Goal: Transaction & Acquisition: Register for event/course

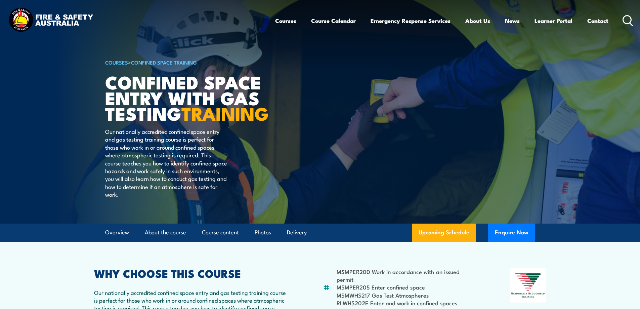
click at [627, 18] on icon at bounding box center [627, 20] width 11 height 11
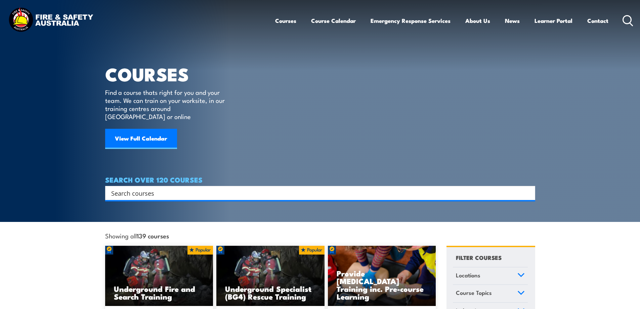
click at [134, 188] on input "Search input" at bounding box center [315, 193] width 409 height 10
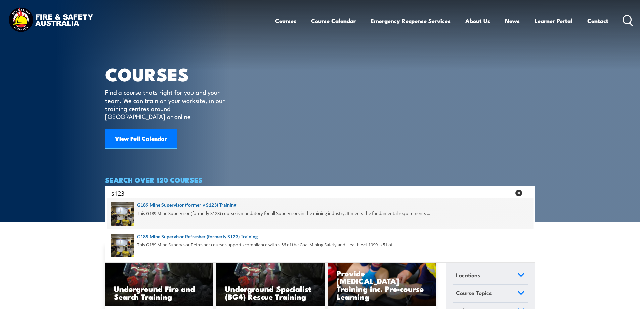
type input "s123"
click at [231, 204] on span at bounding box center [320, 213] width 426 height 32
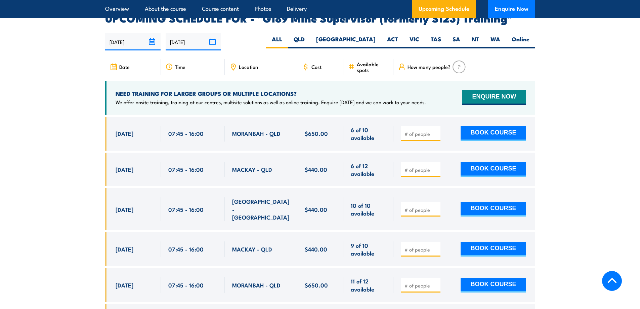
scroll to position [1142, 0]
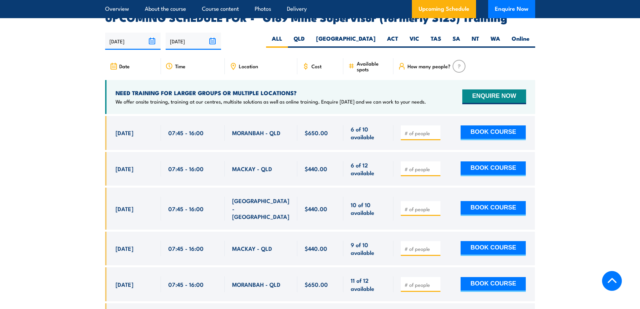
click at [418, 130] on input "number" at bounding box center [421, 133] width 34 height 7
type input "1"
click at [487, 125] on button "BOOK COURSE" at bounding box center [492, 132] width 65 height 15
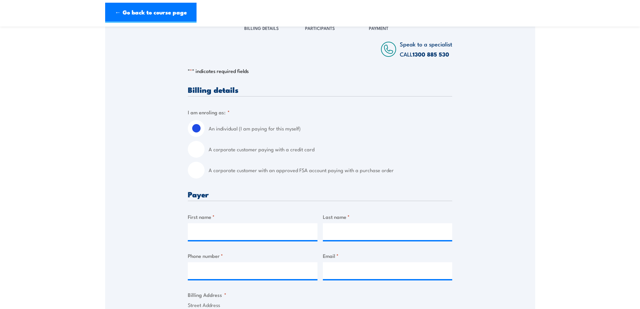
scroll to position [101, 0]
click at [239, 172] on label "A corporate customer with an approved FSA account paying with a purchase order" at bounding box center [330, 170] width 243 height 17
click at [204, 172] on input "A corporate customer with an approved FSA account paying with a purchase order" at bounding box center [196, 170] width 17 height 17
radio input "true"
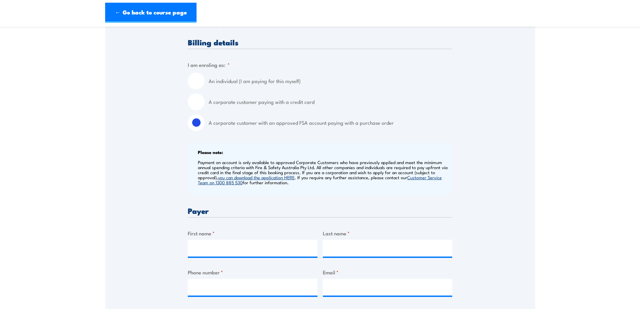
scroll to position [201, 0]
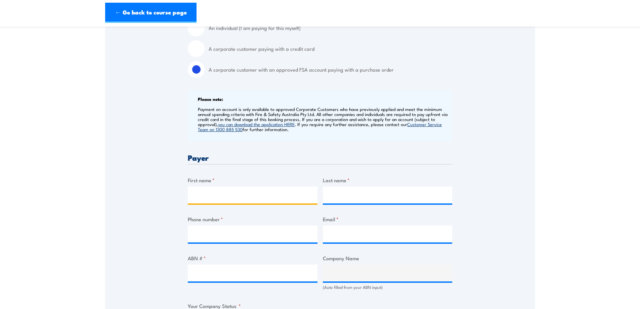
click at [220, 191] on input "First name *" at bounding box center [253, 194] width 130 height 17
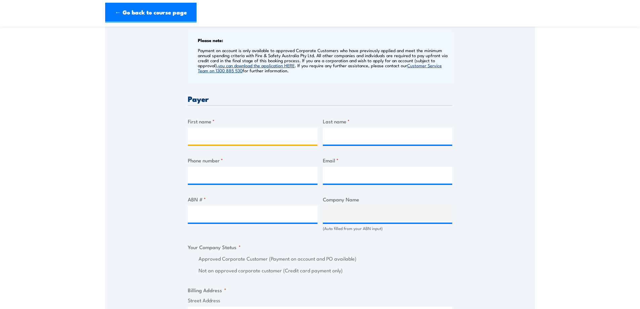
scroll to position [269, 0]
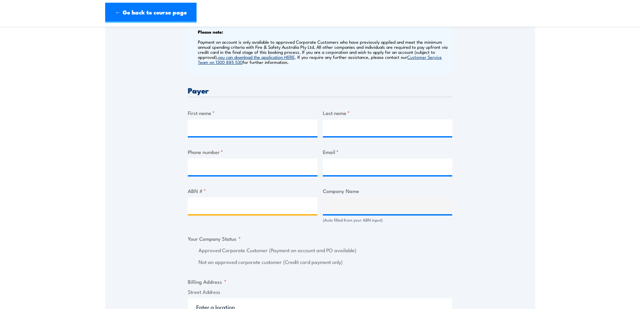
click at [211, 204] on input "ABN # *" at bounding box center [253, 205] width 130 height 17
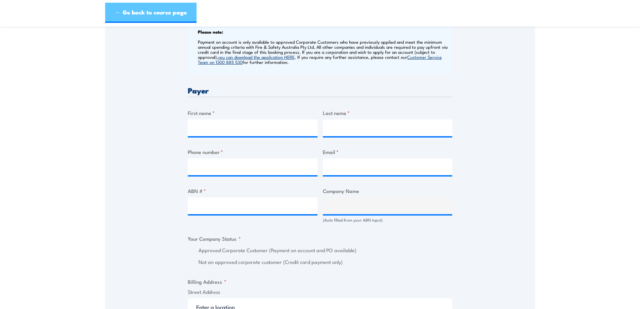
click at [153, 5] on link "← Go back to course page" at bounding box center [150, 13] width 91 height 20
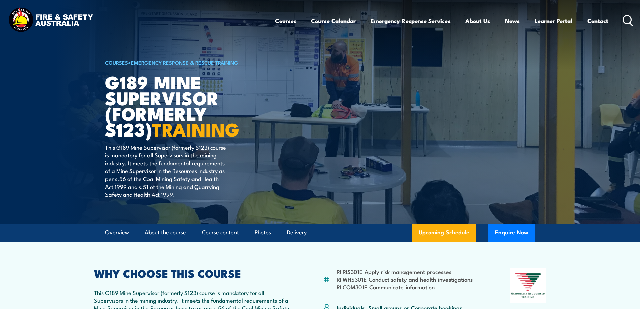
click at [626, 18] on icon at bounding box center [627, 20] width 11 height 11
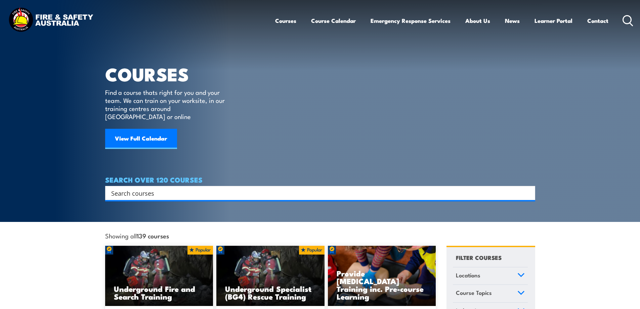
click at [139, 188] on input "Search input" at bounding box center [315, 193] width 409 height 10
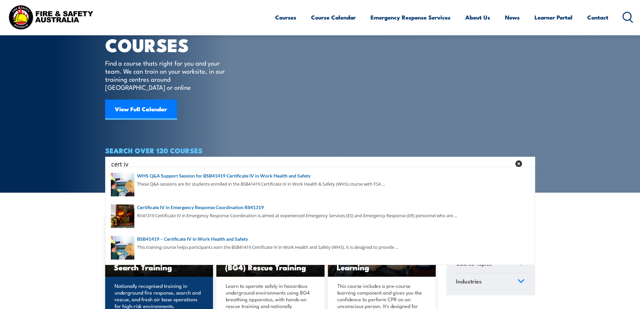
scroll to position [67, 0]
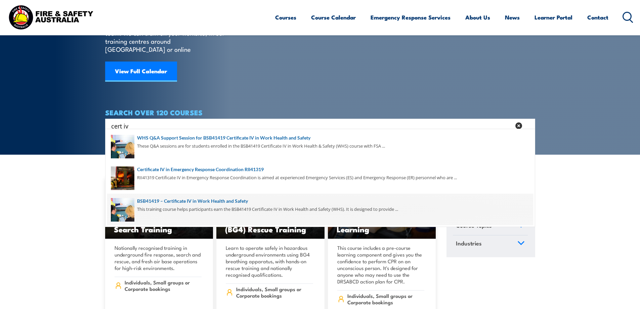
type input "cert iv"
click at [227, 202] on span at bounding box center [320, 209] width 426 height 32
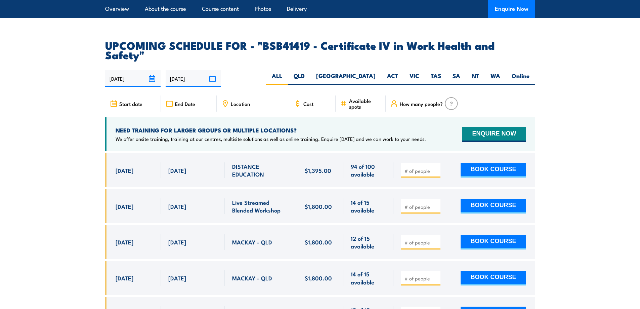
scroll to position [2048, 0]
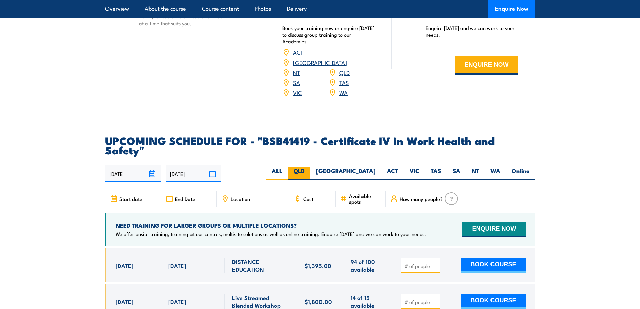
click at [310, 167] on label "QLD" at bounding box center [299, 173] width 22 height 13
click at [309, 167] on input "QLD" at bounding box center [307, 169] width 4 height 4
radio input "true"
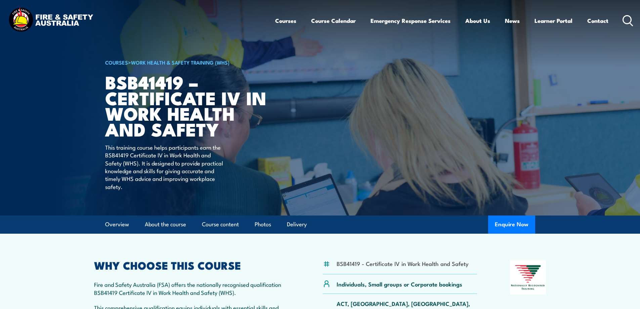
click at [625, 17] on icon at bounding box center [627, 20] width 11 height 11
